Goal: Task Accomplishment & Management: Manage account settings

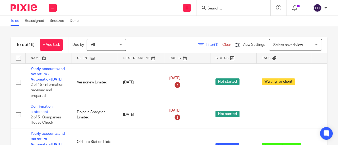
click at [222, 7] on input "Search" at bounding box center [230, 8] width 47 height 5
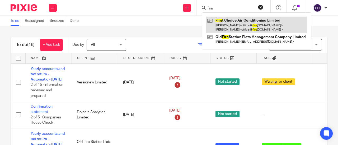
type input "firs"
click at [227, 22] on link at bounding box center [256, 25] width 101 height 16
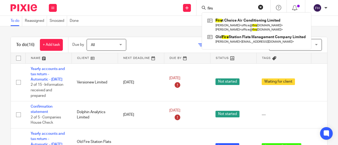
click at [137, 27] on div "To do (16) + Add task Due by All All Today Tomorrow This week Next week This mo…" at bounding box center [169, 85] width 338 height 119
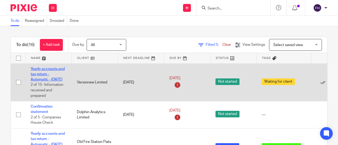
click at [49, 69] on link "Yearly accounts and tax return - Automatic - [DATE]" at bounding box center [48, 74] width 34 height 15
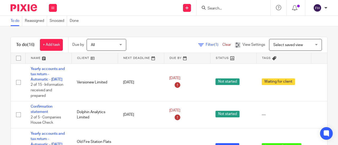
click at [140, 21] on div "To do Reassigned Snoozed Done" at bounding box center [169, 21] width 338 height 11
click at [162, 12] on div "Send new email Create task Add client Get Support Contact via email Check our d…" at bounding box center [200, 8] width 276 height 16
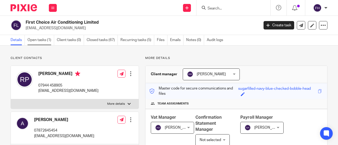
click at [51, 39] on link "Open tasks (1)" at bounding box center [40, 40] width 27 height 10
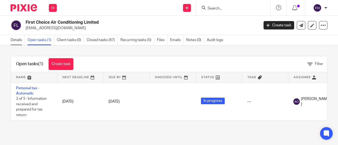
click at [14, 40] on link "Details" at bounding box center [18, 40] width 14 height 10
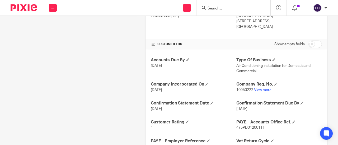
scroll to position [201, 0]
click at [256, 89] on link "View more" at bounding box center [262, 90] width 17 height 4
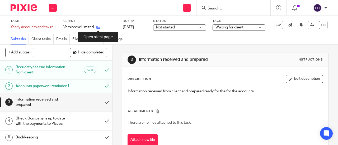
click at [98, 28] on icon at bounding box center [98, 27] width 4 height 4
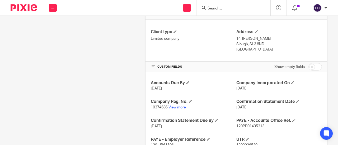
scroll to position [198, 0]
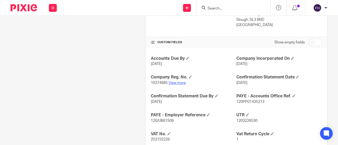
click at [174, 85] on link "View more" at bounding box center [176, 83] width 17 height 4
